Goal: Information Seeking & Learning: Check status

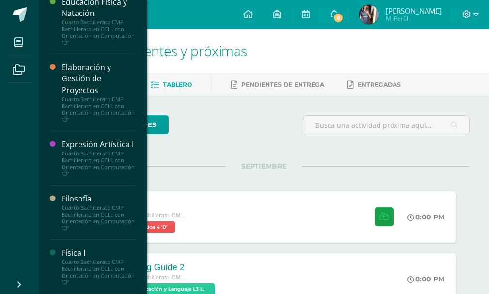
scroll to position [582, 0]
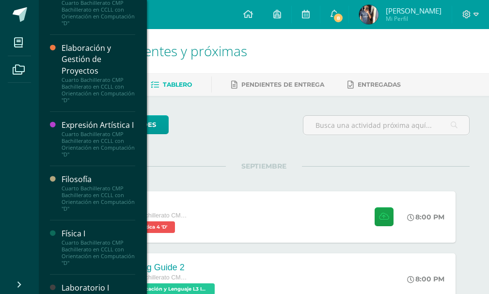
click at [106, 157] on div "Cuarto Bachillerato CMP Bachillerato en CCLL con Orientación en Computación "D"" at bounding box center [99, 144] width 74 height 27
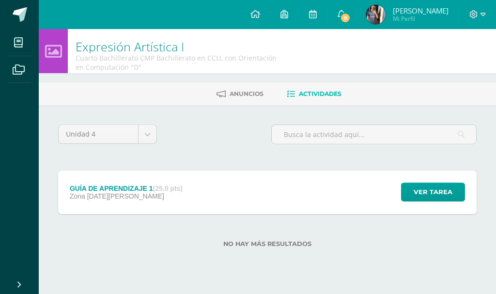
click at [371, 186] on div "GUÍA DE APRENDIZAJE 1 (25.0 pts) Zona [DATE][PERSON_NAME] Ver tarea GUÍA DE APR…" at bounding box center [267, 193] width 419 height 44
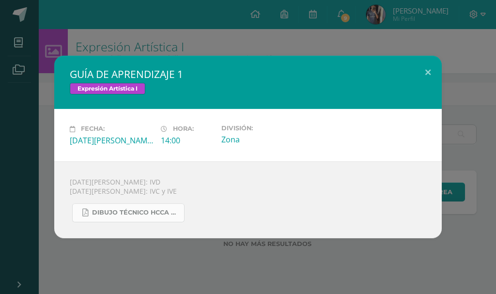
click at [165, 206] on link "DIBUJO TÉCNICO HCCA UIV CCLL.docx.pdf" at bounding box center [128, 213] width 112 height 19
click at [432, 68] on button at bounding box center [428, 72] width 28 height 33
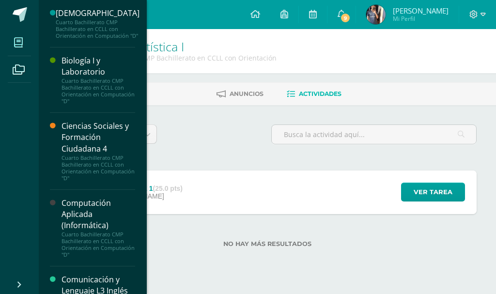
click at [19, 32] on span at bounding box center [19, 43] width 22 height 22
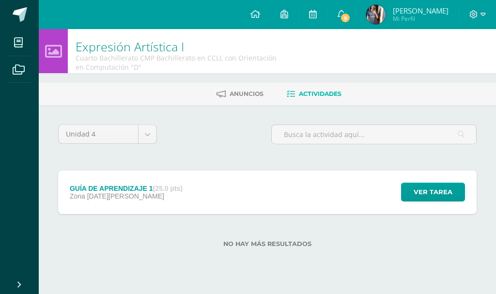
click at [254, 44] on h1 "Expresión Artística I" at bounding box center [180, 47] width 208 height 14
click at [260, 15] on icon at bounding box center [256, 14] width 10 height 9
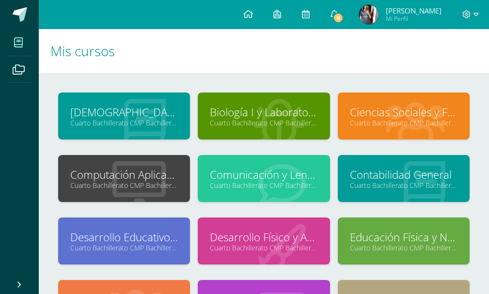
click at [364, 18] on link "[PERSON_NAME] Mi Perfil" at bounding box center [400, 14] width 103 height 29
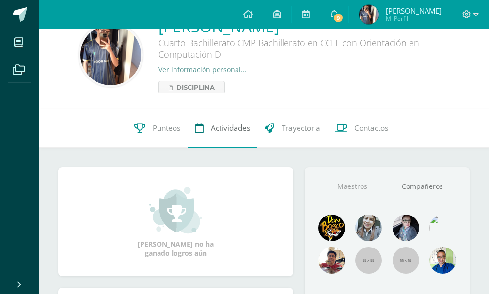
scroll to position [48, 0]
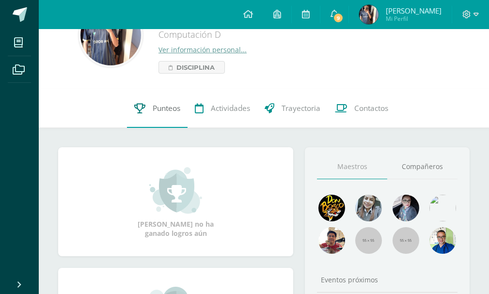
click at [135, 118] on link "Punteos" at bounding box center [157, 108] width 61 height 39
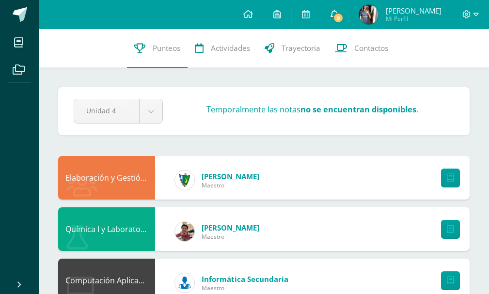
click at [349, 13] on link "9" at bounding box center [334, 14] width 28 height 29
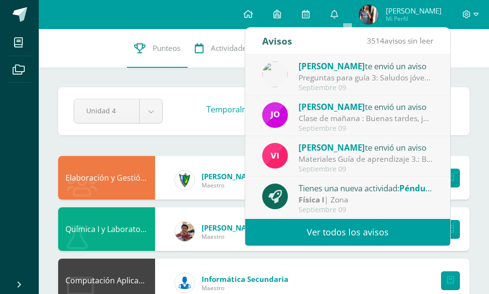
click at [382, 230] on link "Ver todos los avisos" at bounding box center [347, 232] width 205 height 27
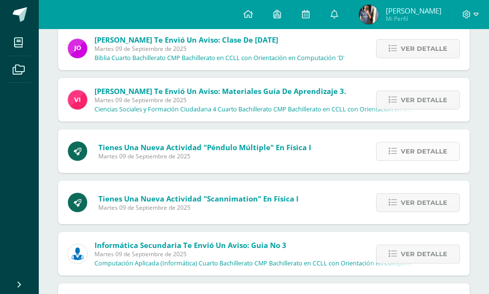
scroll to position [194, 0]
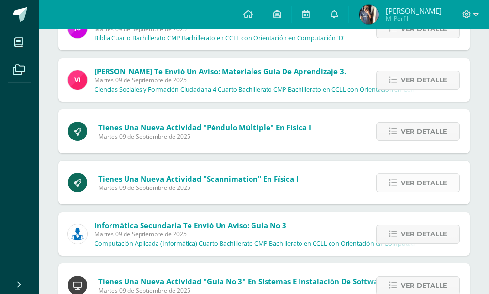
click at [412, 182] on span "Ver detalle" at bounding box center [424, 183] width 47 height 18
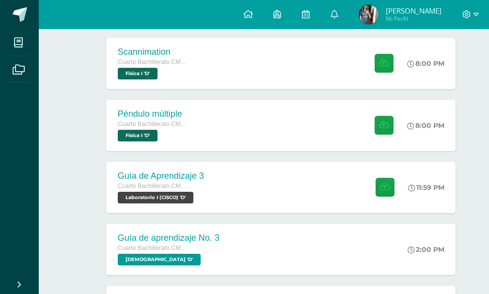
scroll to position [320, 0]
